Goal: Find specific page/section: Find specific page/section

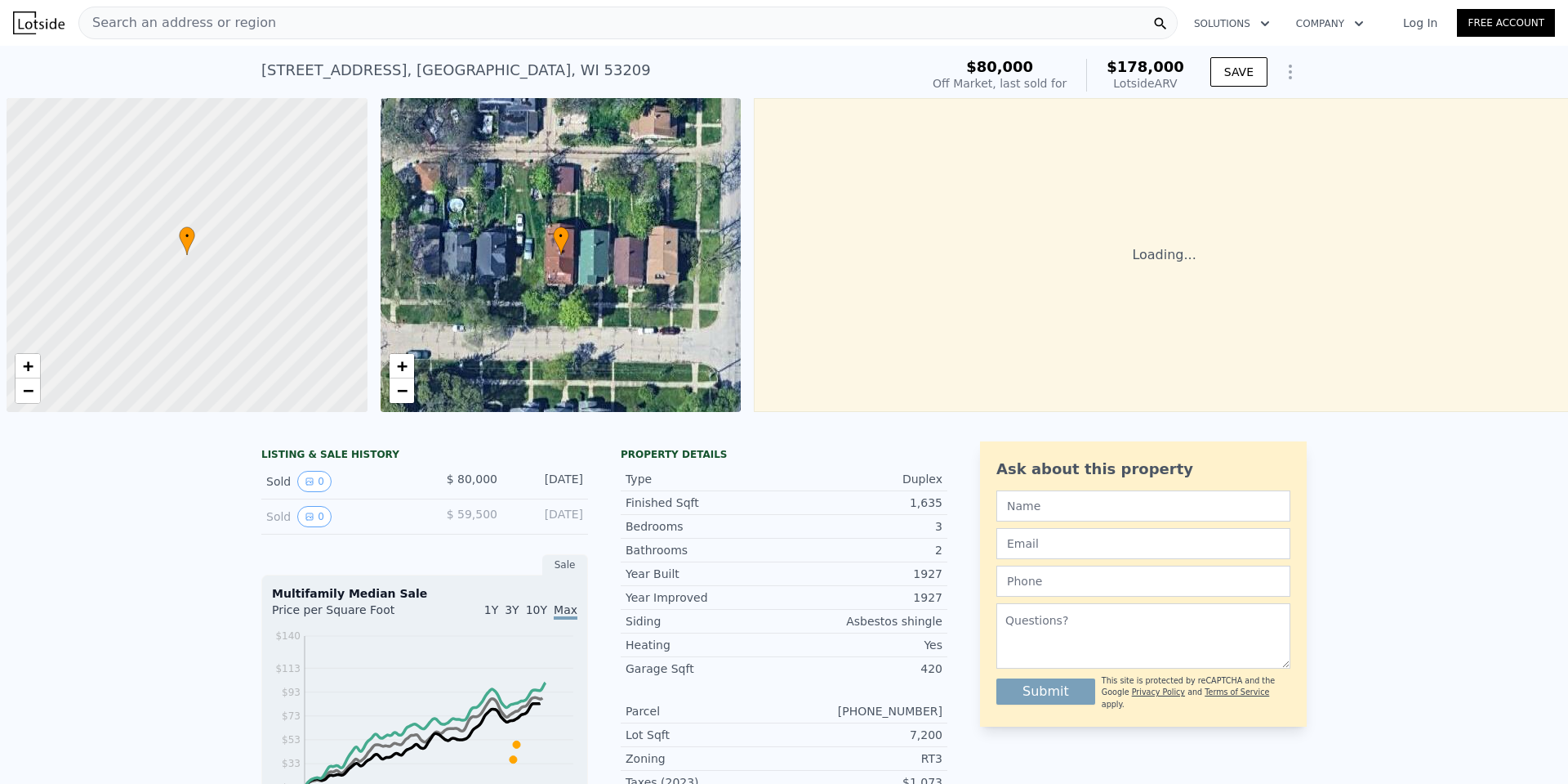
scroll to position [0, 7]
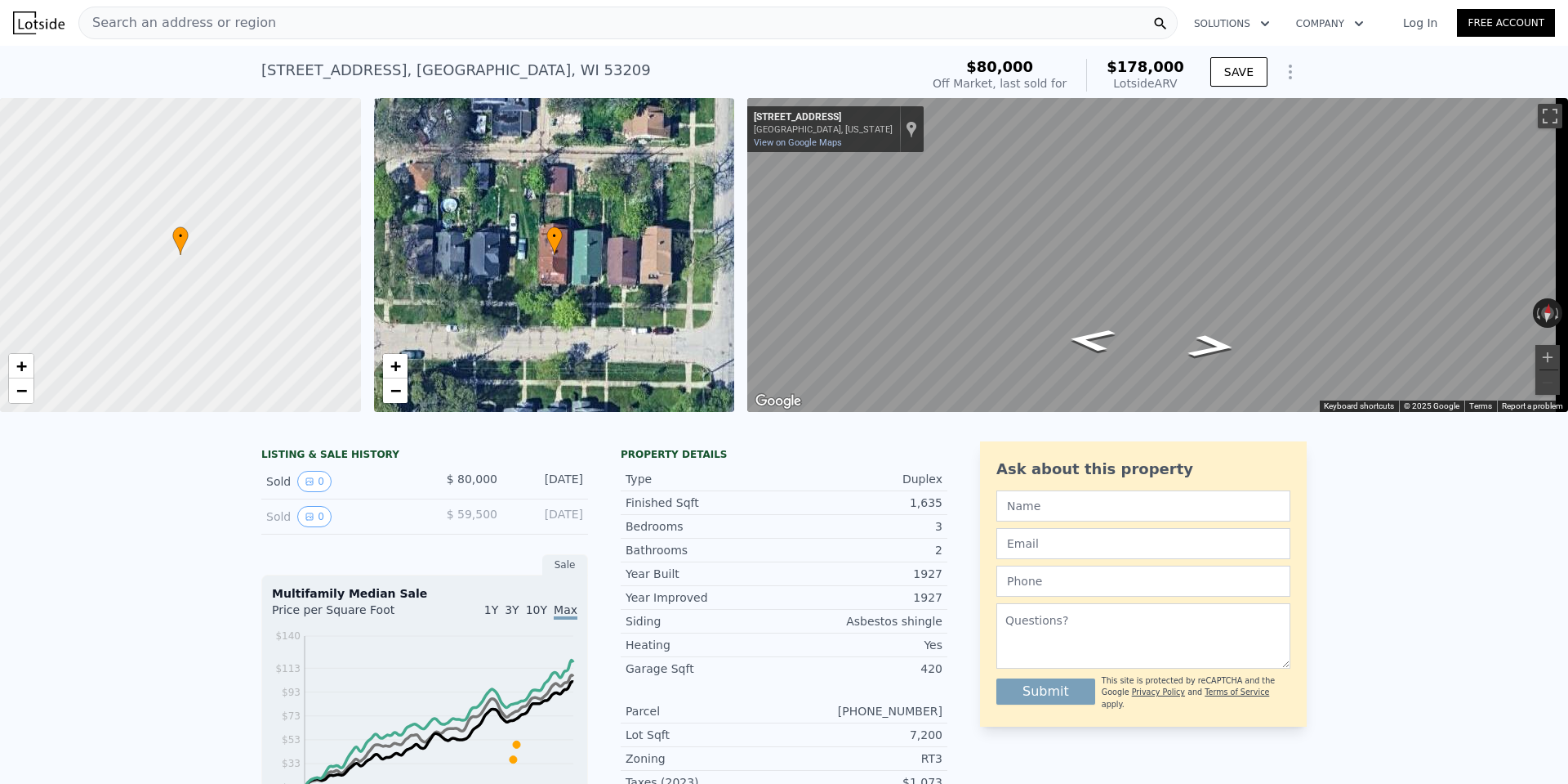
click at [232, 17] on span "Search an address or region" at bounding box center [178, 22] width 197 height 20
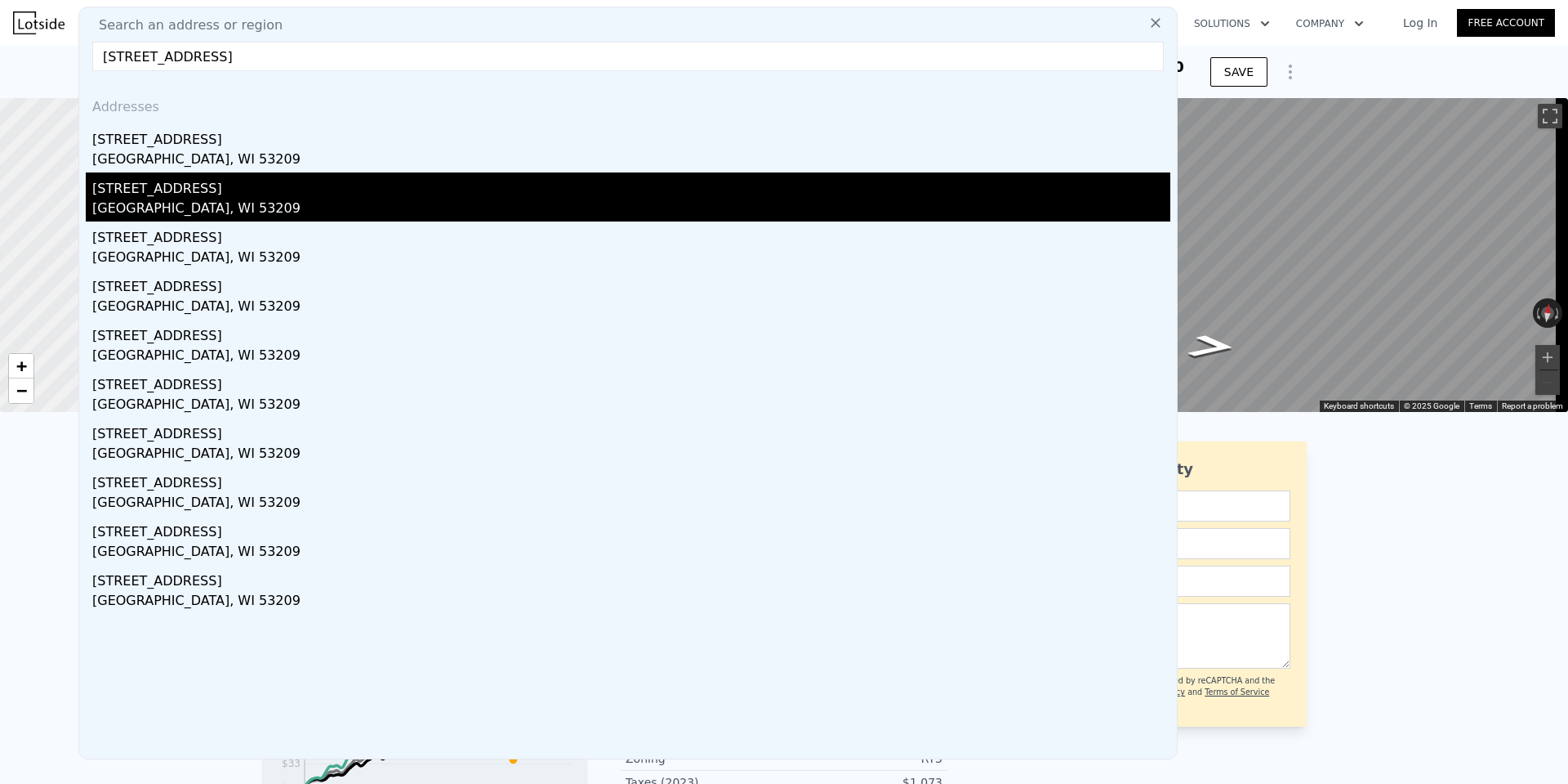
type input "3214 West Fairmount AVENUE #3214A, Milwaukee, WI 53209"
click at [254, 200] on div "Milwaukee, WI 53209" at bounding box center [631, 210] width 1078 height 23
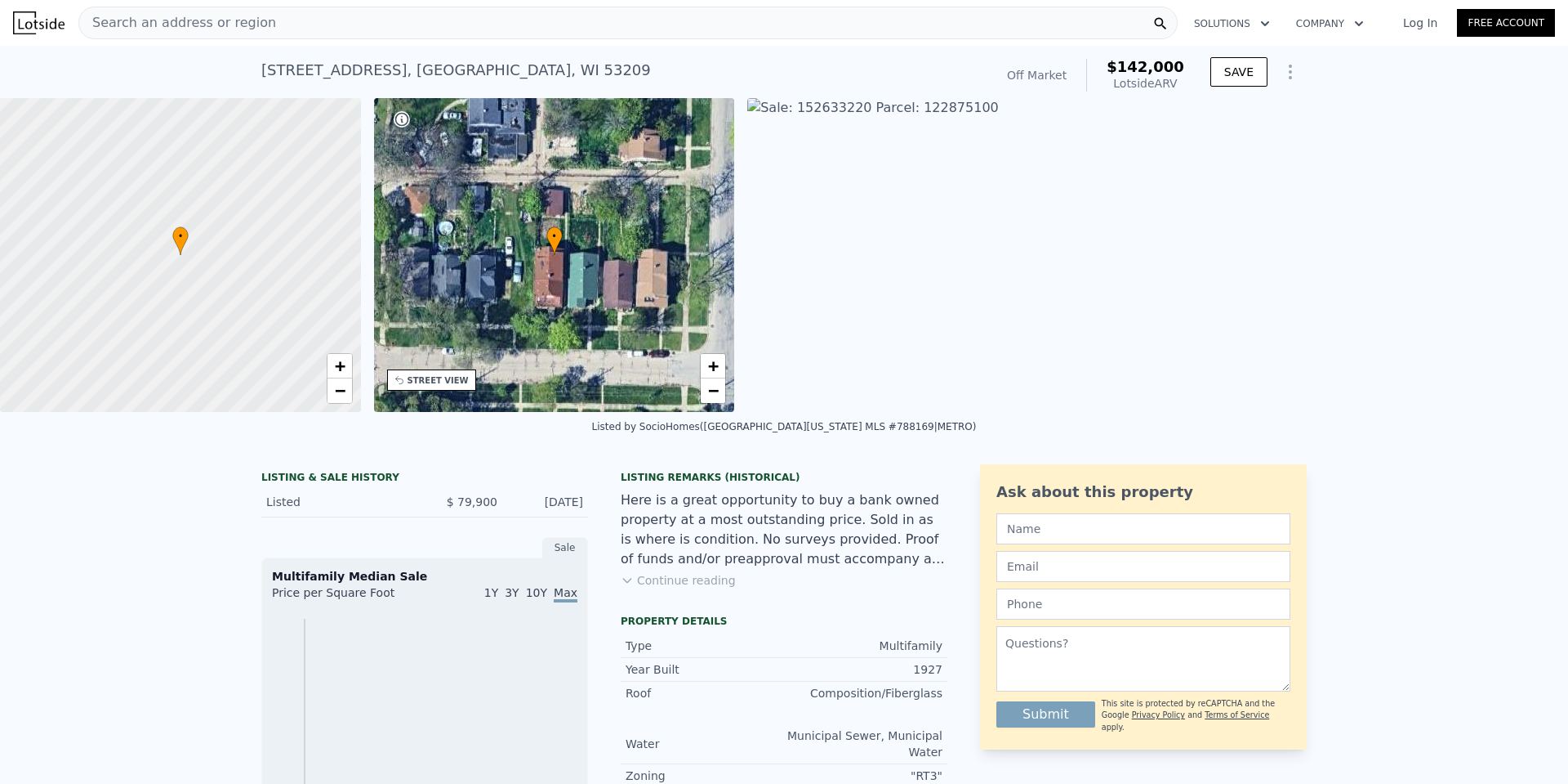
click at [818, 163] on img at bounding box center [1524, 255] width 1555 height 313
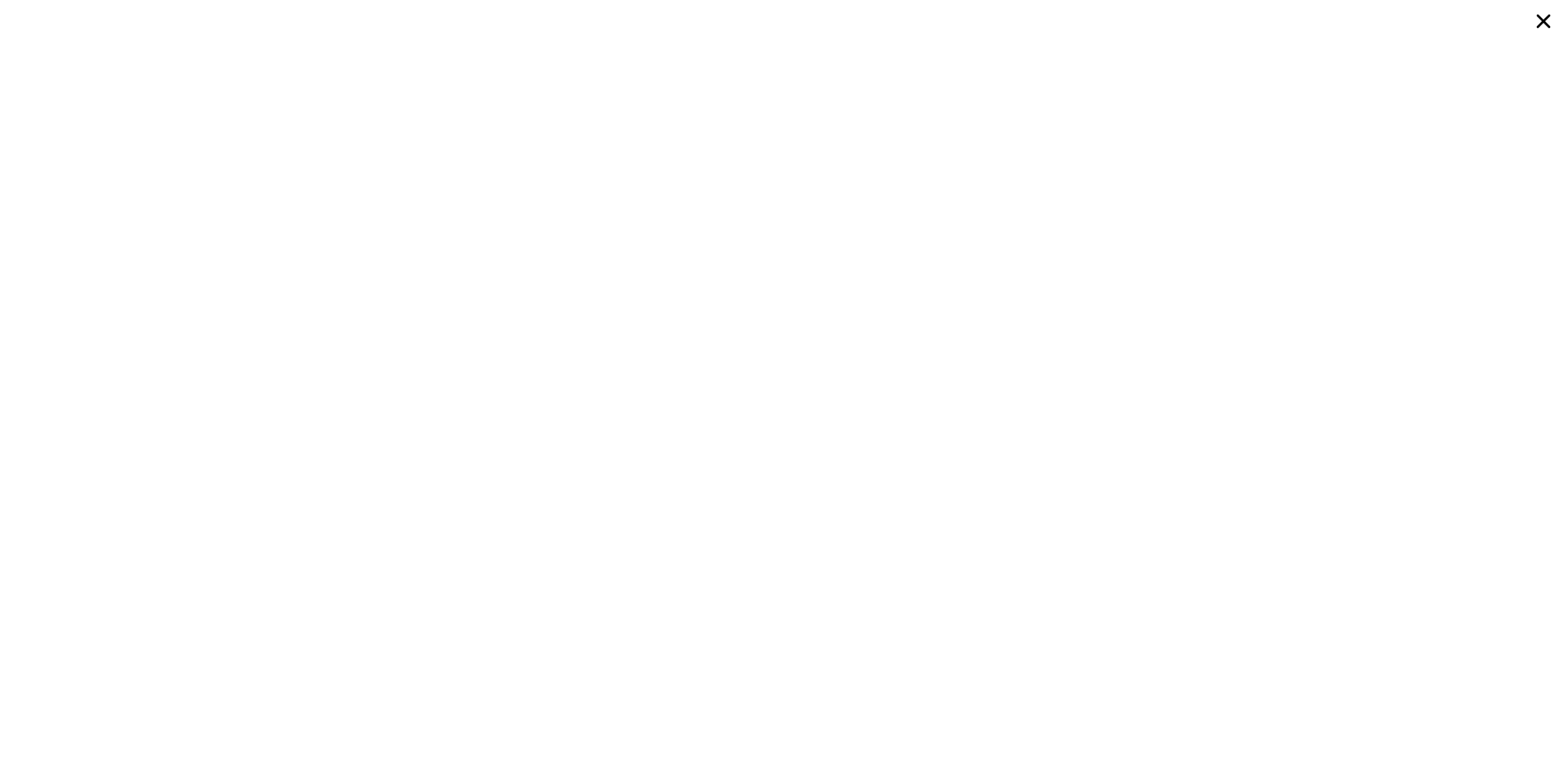
click at [1541, 21] on icon at bounding box center [1543, 21] width 29 height 29
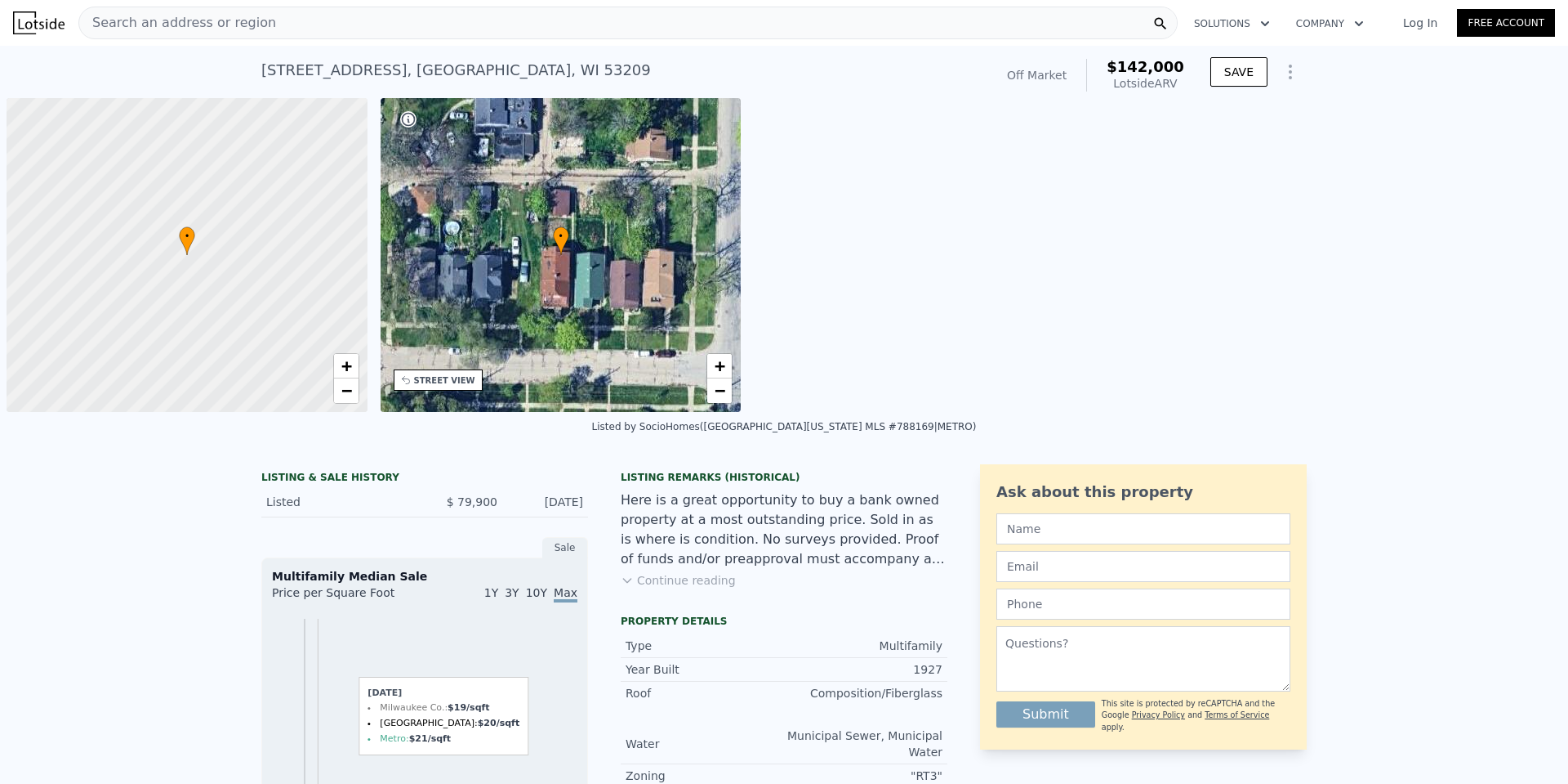
scroll to position [0, 7]
